Goal: Transaction & Acquisition: Book appointment/travel/reservation

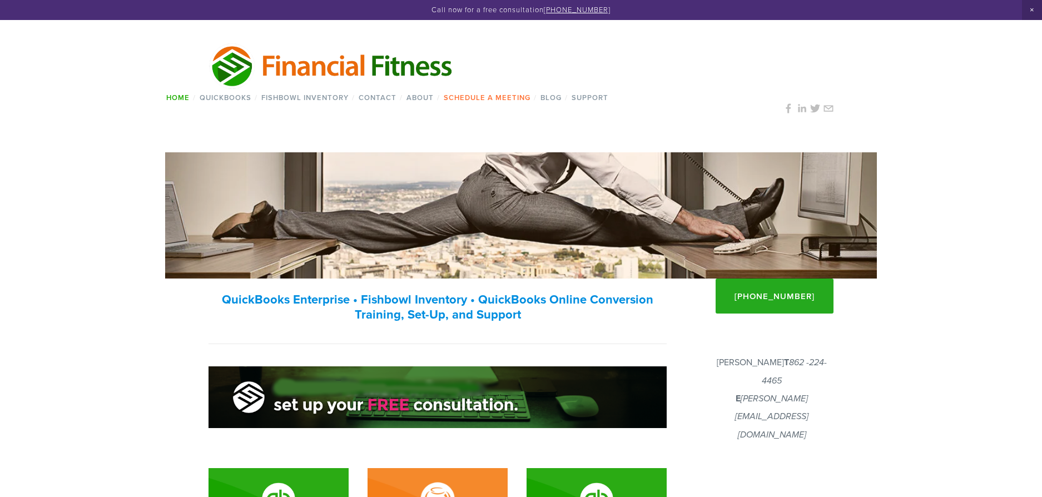
click at [476, 99] on link "Schedule a Meeting" at bounding box center [487, 97] width 94 height 16
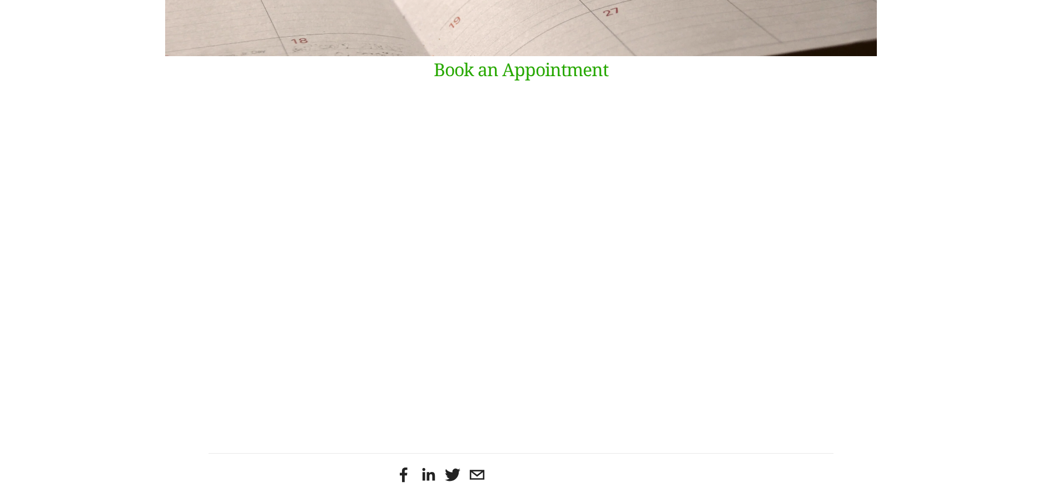
scroll to position [226, 0]
